Goal: Information Seeking & Learning: Learn about a topic

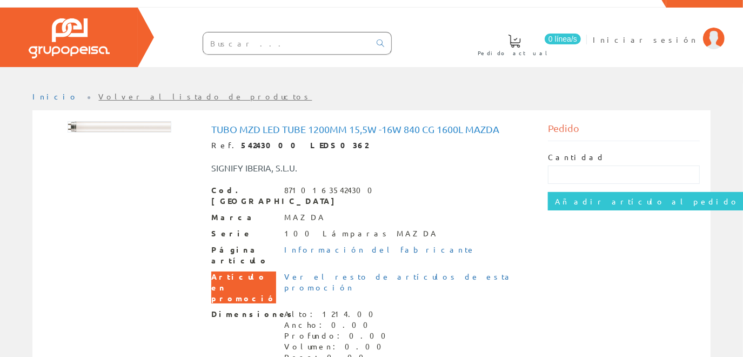
scroll to position [55, 0]
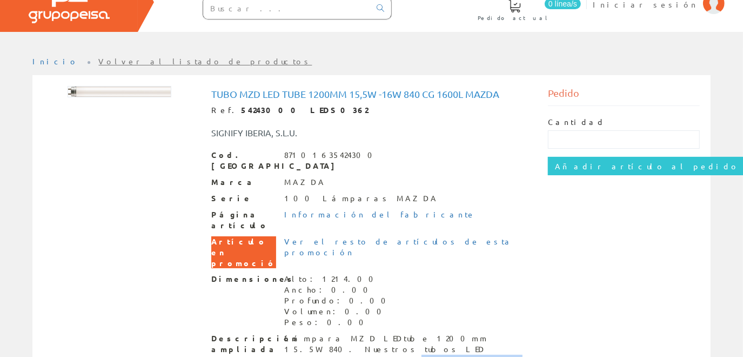
drag, startPoint x: 291, startPoint y: 317, endPoint x: 408, endPoint y: 313, distance: 116.8
click at [408, 333] on div "Lámpara MZD LEDtube 1200mm 15.5W 840. Nuestros tubos LED ofrecen luz de alta ca…" at bounding box center [408, 354] width 248 height 43
drag, startPoint x: 284, startPoint y: 151, endPoint x: 328, endPoint y: 150, distance: 44.4
click at [328, 150] on div "87101635424300" at bounding box center [331, 155] width 95 height 11
drag, startPoint x: 328, startPoint y: 150, endPoint x: 297, endPoint y: 132, distance: 35.8
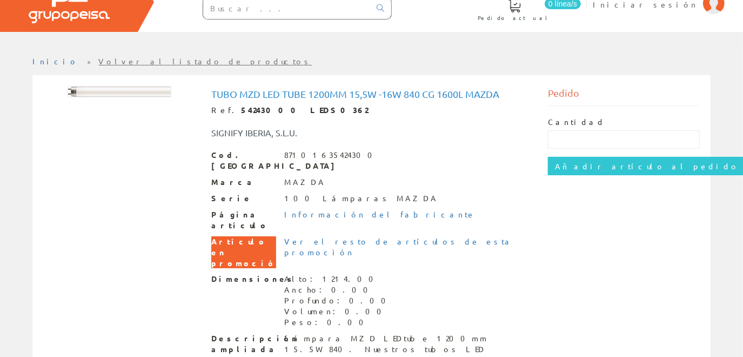
click at [297, 132] on div "SIGNIFY IBERIA, S.L.U." at bounding box center [301, 133] width 196 height 12
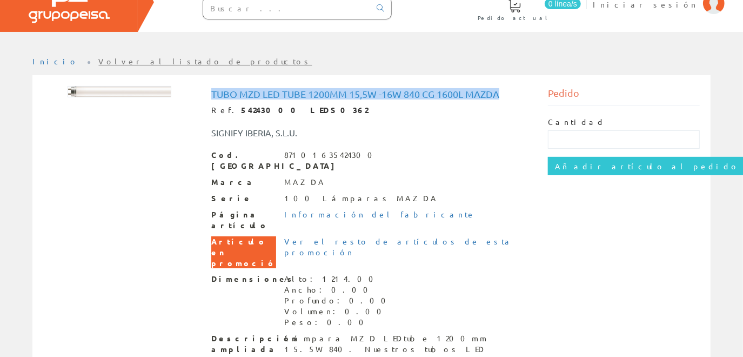
drag, startPoint x: 210, startPoint y: 94, endPoint x: 508, endPoint y: 96, distance: 298.5
click at [508, 96] on div "Tubo MZD Led Tube 1200mm 15,5W -16w 840 cg 1600L Mazda Ref. 54243000 LEDS0362 S…" at bounding box center [371, 234] width 337 height 296
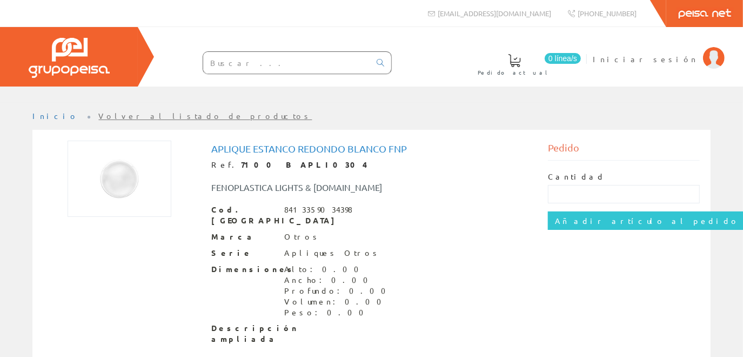
click at [134, 178] on img at bounding box center [120, 179] width 104 height 76
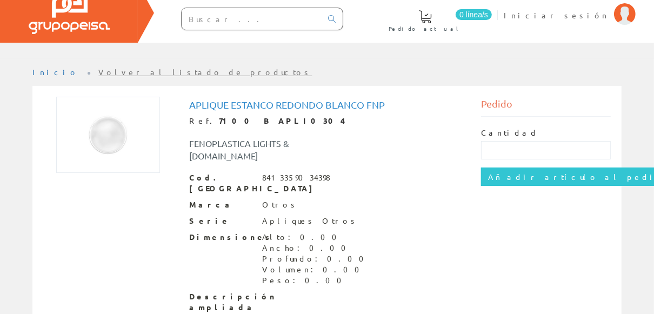
scroll to position [55, 0]
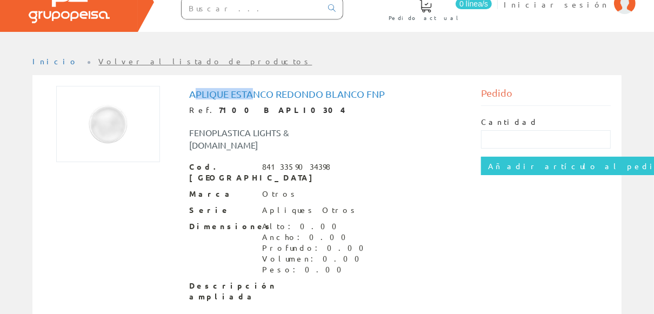
drag, startPoint x: 194, startPoint y: 89, endPoint x: 255, endPoint y: 88, distance: 61.1
click at [255, 88] on div "Aplique Estanco Redondo Blanco Fnp Ref. 7100 B APLI0304 FENOPLASTICA LIGHTS & […" at bounding box center [327, 197] width 292 height 222
drag, startPoint x: 255, startPoint y: 88, endPoint x: 224, endPoint y: 94, distance: 31.5
click at [224, 94] on h1 "Aplique Estanco Redondo Blanco Fnp" at bounding box center [327, 94] width 276 height 11
drag, startPoint x: 192, startPoint y: 91, endPoint x: 271, endPoint y: 91, distance: 78.9
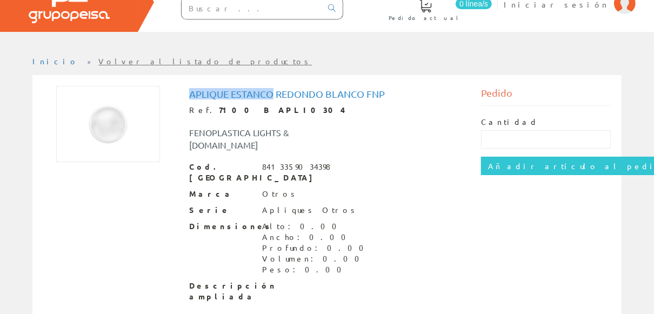
click at [271, 91] on h1 "Aplique Estanco Redondo Blanco Fnp" at bounding box center [327, 94] width 276 height 11
drag, startPoint x: 271, startPoint y: 91, endPoint x: 241, endPoint y: 90, distance: 29.7
click at [241, 90] on h1 "Aplique Estanco Redondo Blanco Fnp" at bounding box center [327, 94] width 276 height 11
click at [200, 91] on h1 "Aplique Estanco Redondo Blanco Fnp" at bounding box center [327, 94] width 276 height 11
drag, startPoint x: 187, startPoint y: 90, endPoint x: 228, endPoint y: 94, distance: 41.3
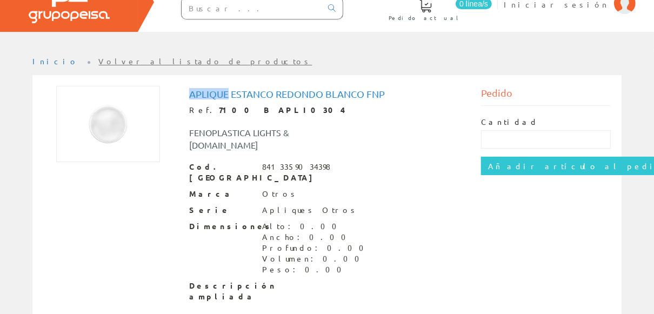
click at [228, 94] on div "Aplique Estanco Redondo Blanco Fnp Ref. 7100 B APLI0304 FENOPLASTICA LIGHTS & […" at bounding box center [327, 197] width 292 height 222
drag, startPoint x: 228, startPoint y: 94, endPoint x: 242, endPoint y: 96, distance: 14.2
click at [242, 96] on h1 "Aplique Estanco Redondo Blanco Fnp" at bounding box center [327, 94] width 276 height 11
drag, startPoint x: 231, startPoint y: 92, endPoint x: 272, endPoint y: 94, distance: 40.6
click at [272, 94] on h1 "Aplique Estanco Redondo Blanco Fnp" at bounding box center [327, 94] width 276 height 11
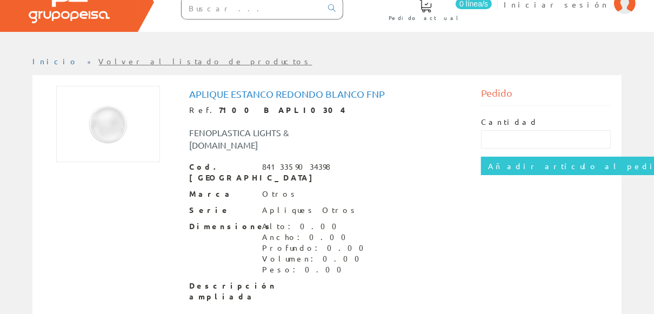
drag, startPoint x: 272, startPoint y: 94, endPoint x: 281, endPoint y: 98, distance: 9.9
click at [281, 98] on h1 "Aplique Estanco Redondo Blanco Fnp" at bounding box center [327, 94] width 276 height 11
drag, startPoint x: 277, startPoint y: 94, endPoint x: 336, endPoint y: 96, distance: 59.0
click at [336, 96] on h1 "Aplique Estanco Redondo Blanco Fnp" at bounding box center [327, 94] width 276 height 11
drag, startPoint x: 336, startPoint y: 96, endPoint x: 347, endPoint y: 103, distance: 13.4
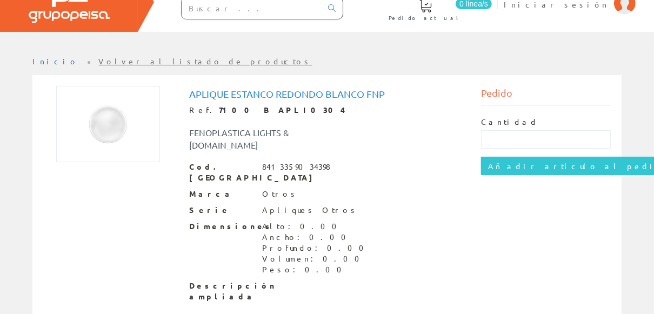
click at [348, 103] on div "Aplique Estanco Redondo Blanco Fnp Ref. 7100 B APLI0304 FENOPLASTICA LIGHTS & […" at bounding box center [327, 196] width 276 height 214
